Goal: Communication & Community: Answer question/provide support

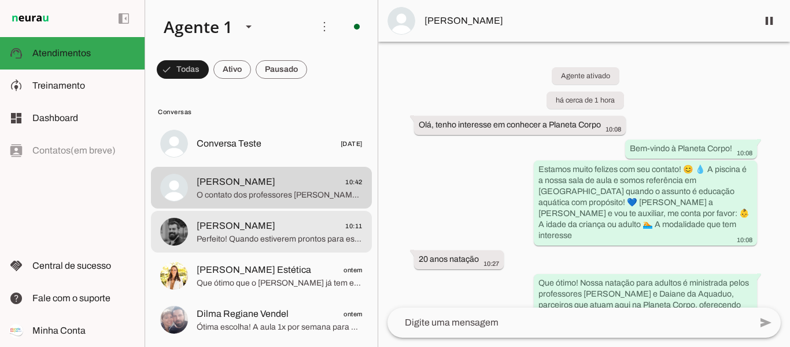
click at [260, 235] on span "Perfeito! Quando estiverem prontos para essa experiência, estaremos aqui para r…" at bounding box center [280, 239] width 166 height 12
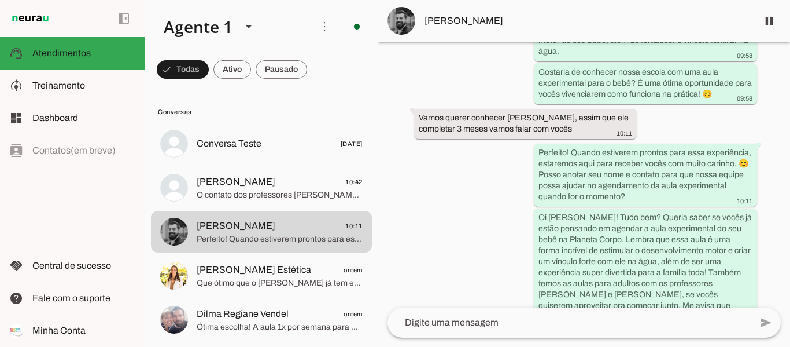
scroll to position [739, 0]
